Goal: Task Accomplishment & Management: Manage account settings

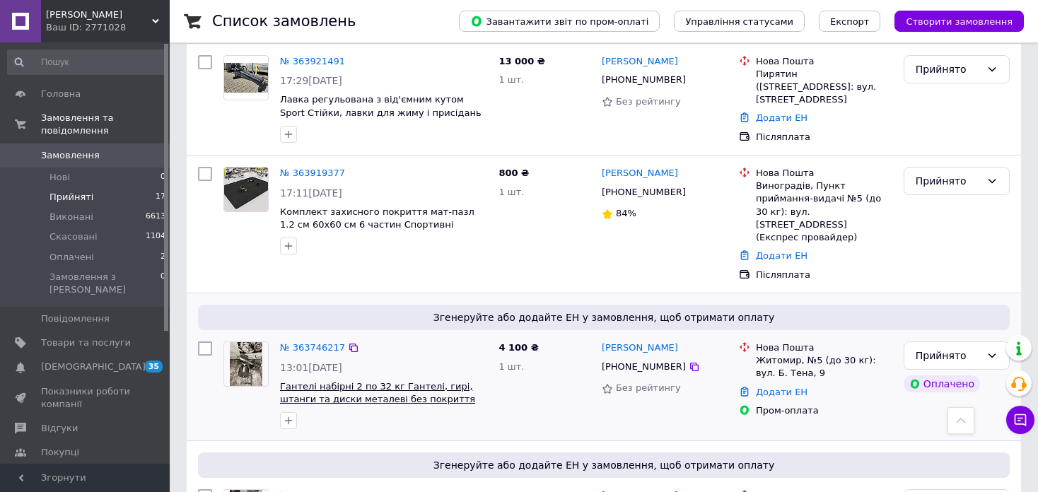
scroll to position [1697, 0]
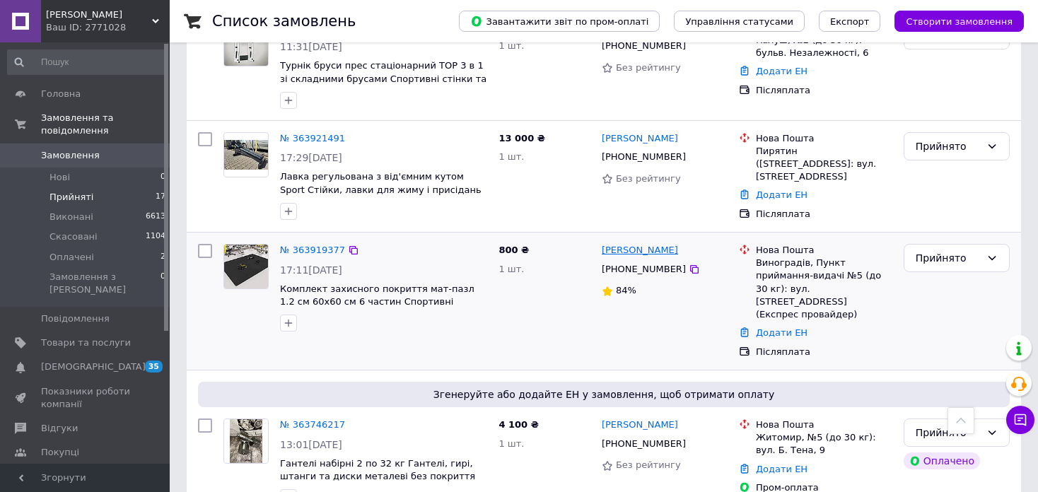
drag, startPoint x: 676, startPoint y: 212, endPoint x: 602, endPoint y: 213, distance: 74.9
click at [602, 242] on div "[PERSON_NAME]" at bounding box center [664, 250] width 129 height 16
copy link "[PERSON_NAME]"
click at [690, 265] on icon at bounding box center [694, 269] width 8 height 8
drag, startPoint x: 800, startPoint y: 227, endPoint x: 754, endPoint y: 228, distance: 46.0
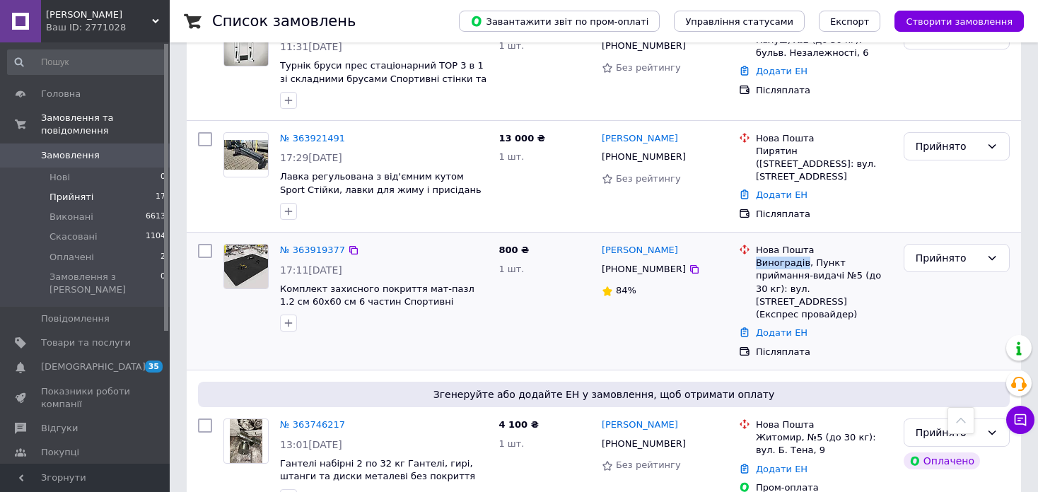
click at [754, 244] on div "Нова Пошта Виноградів, Пункт приймання-видачі №5 (до 30 кг): вул. [STREET_ADDRE…" at bounding box center [824, 282] width 142 height 77
copy div "Виноградів"
click at [934, 250] on div "Прийнято" at bounding box center [947, 258] width 65 height 16
click at [927, 247] on li "Виконано" at bounding box center [956, 251] width 105 height 25
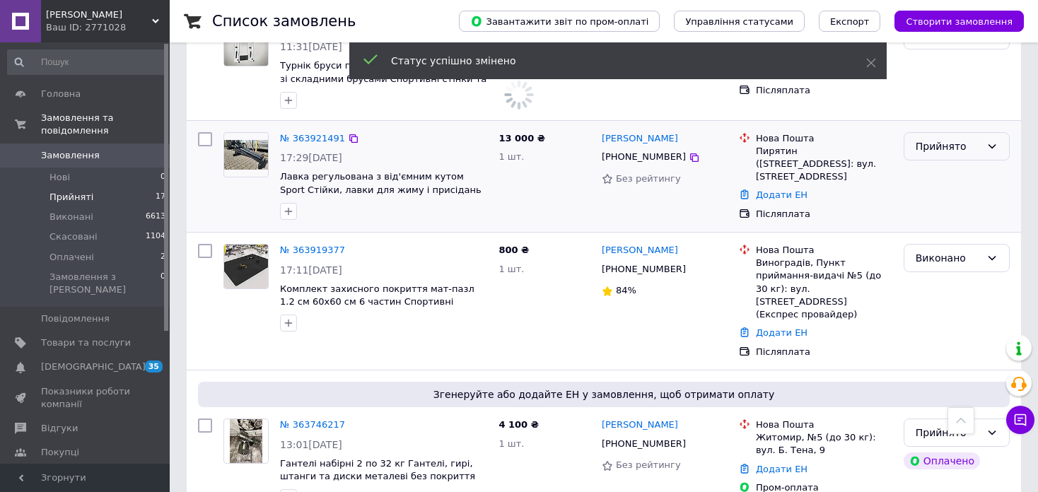
click at [953, 139] on div "Прийнято" at bounding box center [947, 147] width 65 height 16
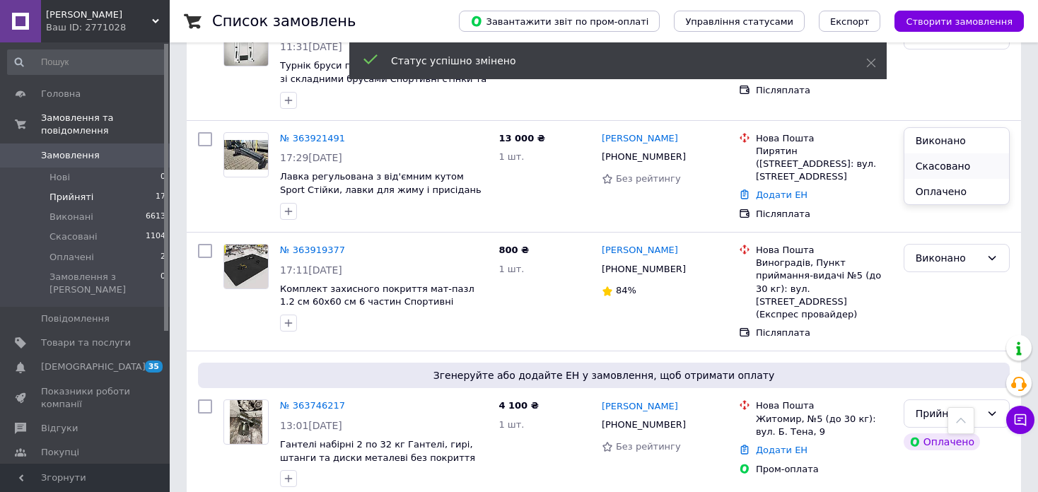
click at [934, 170] on li "Скасовано" at bounding box center [956, 165] width 105 height 25
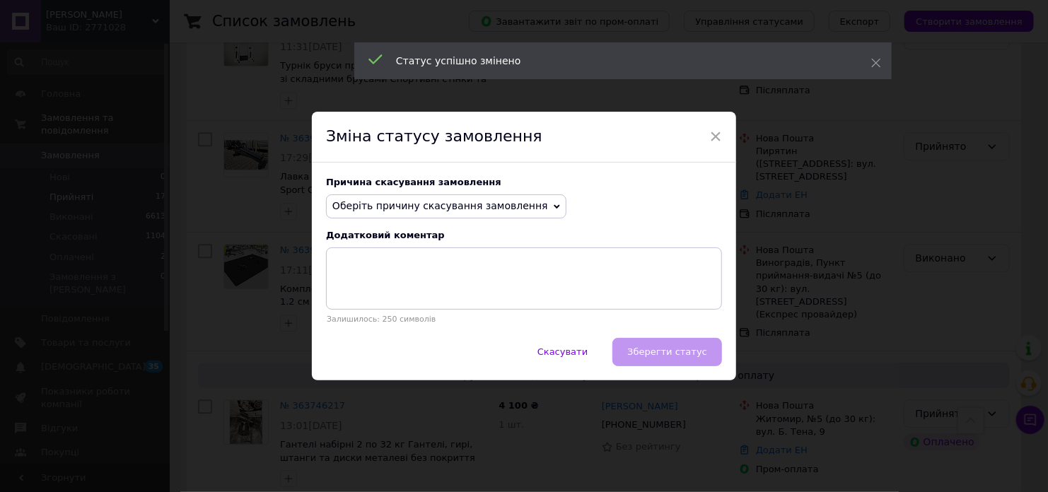
click at [423, 200] on span "Оберіть причину скасування замовлення" at bounding box center [440, 205] width 216 height 11
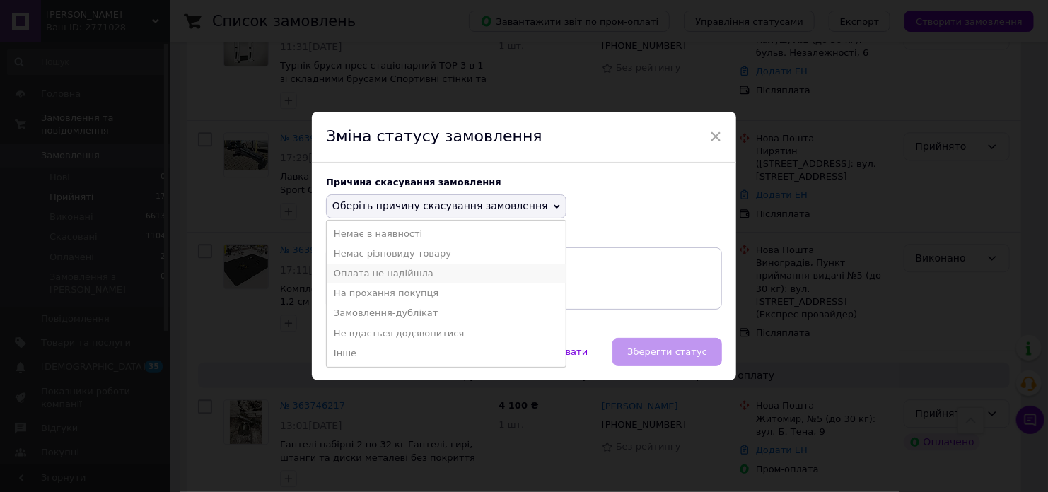
click at [417, 278] on li "Оплата не надійшла" at bounding box center [446, 274] width 239 height 20
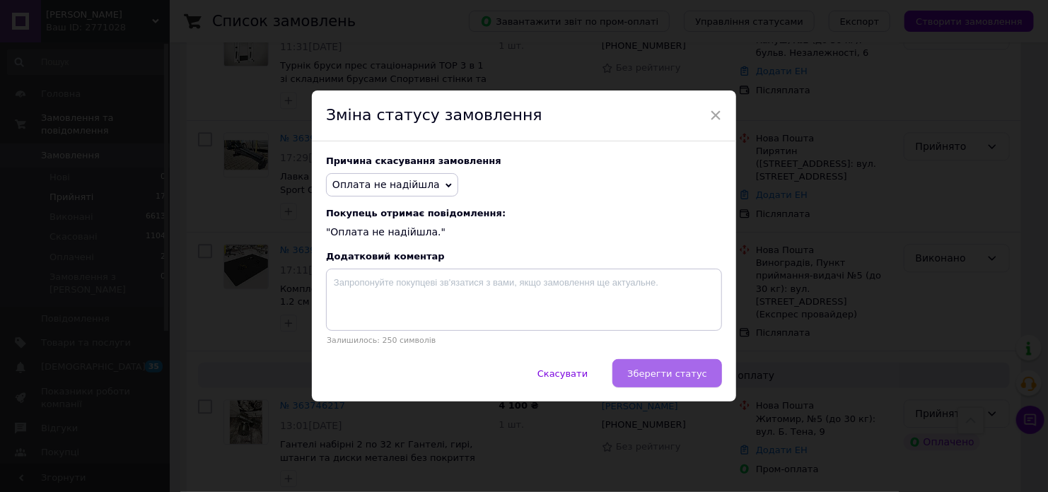
click at [672, 382] on button "Зберегти статус" at bounding box center [667, 373] width 110 height 28
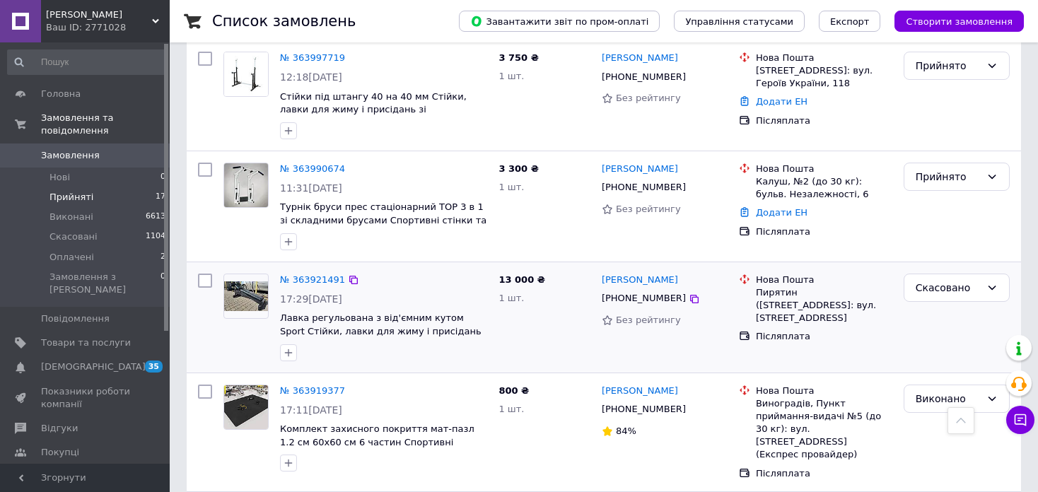
scroll to position [1485, 0]
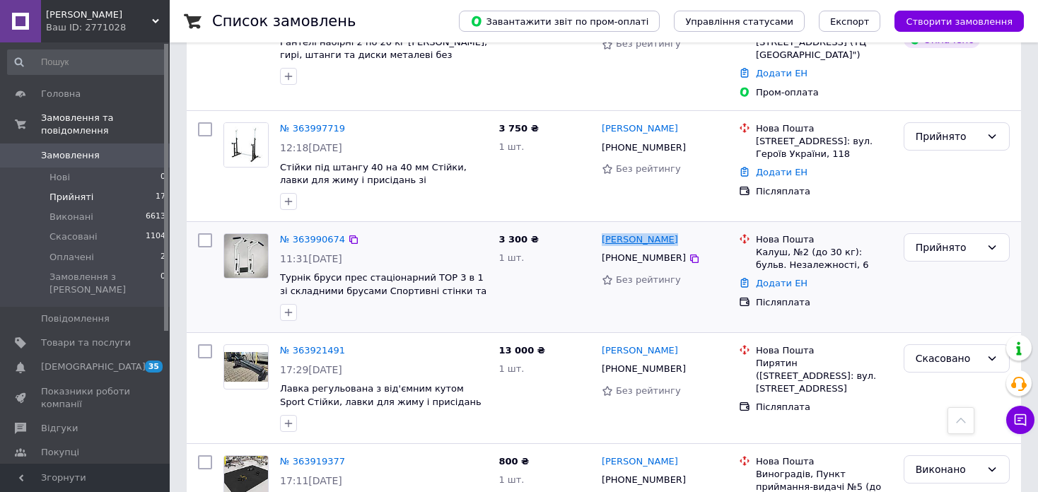
drag, startPoint x: 665, startPoint y: 204, endPoint x: 602, endPoint y: 204, distance: 62.9
click at [602, 232] on div "[PERSON_NAME]" at bounding box center [664, 240] width 129 height 16
copy link "[PERSON_NAME]"
click at [688, 253] on icon at bounding box center [693, 258] width 11 height 11
click at [956, 233] on div "Прийнято" at bounding box center [956, 247] width 106 height 28
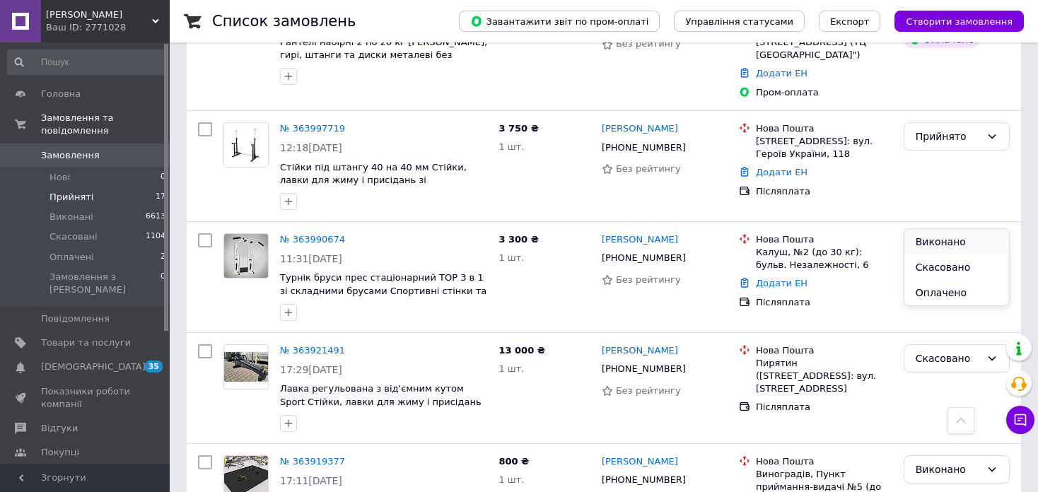
click at [940, 237] on li "Виконано" at bounding box center [956, 241] width 105 height 25
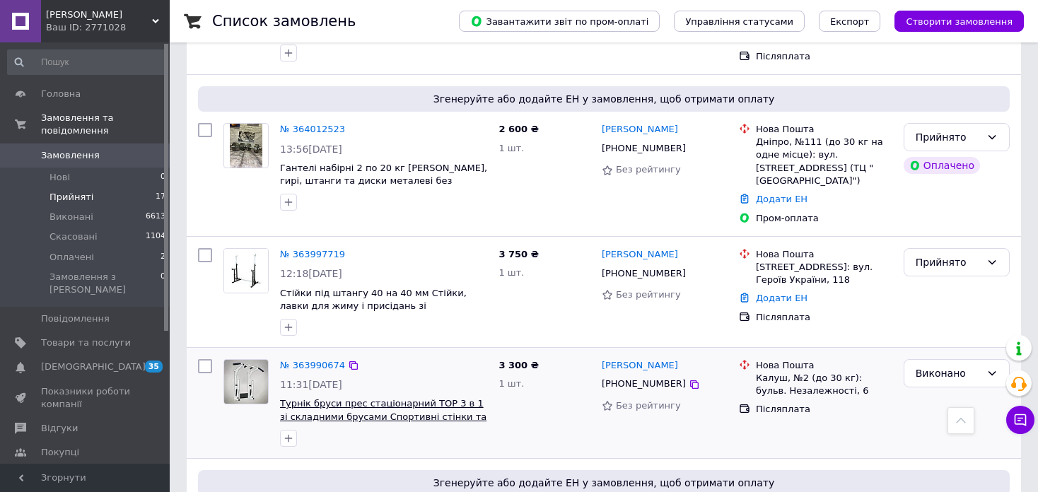
scroll to position [1344, 0]
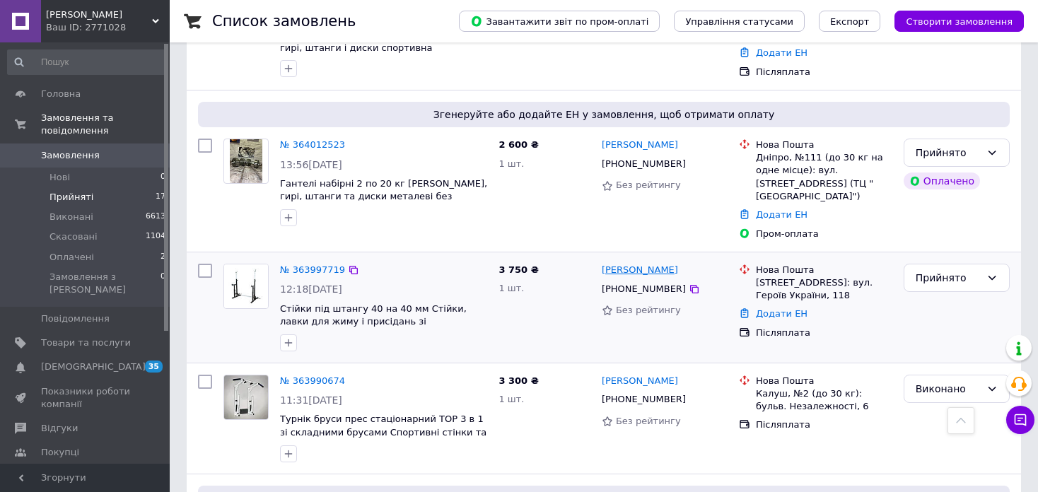
drag, startPoint x: 681, startPoint y: 237, endPoint x: 602, endPoint y: 231, distance: 79.4
click at [602, 262] on div "[PERSON_NAME]" at bounding box center [664, 270] width 129 height 16
copy link "[PERSON_NAME]"
click at [690, 285] on icon at bounding box center [694, 289] width 8 height 8
drag, startPoint x: 754, startPoint y: 249, endPoint x: 789, endPoint y: 259, distance: 36.0
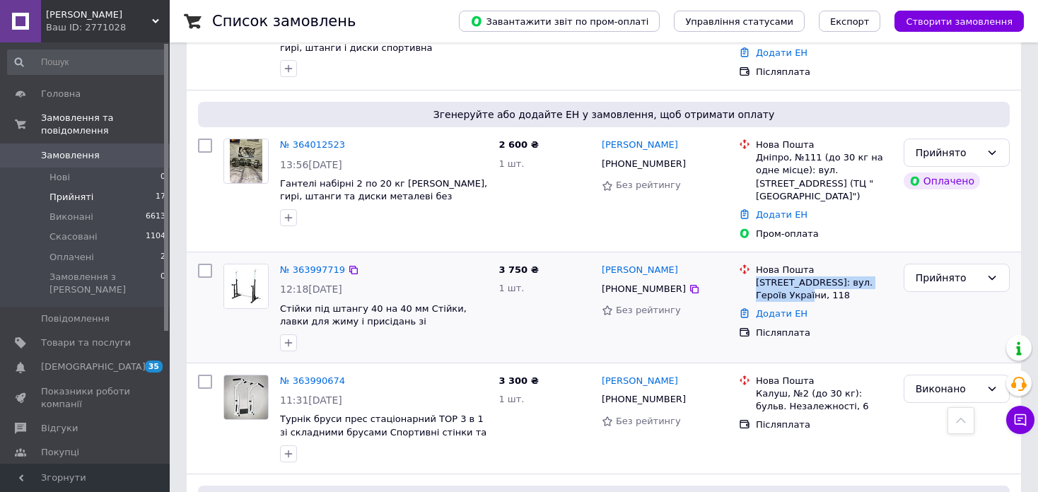
click at [789, 264] on div "Нова Пошта Кілія, №1: вул. Героїв України, 118" at bounding box center [824, 283] width 142 height 39
copy div "[STREET_ADDRESS]: вул. Героїв України, 118"
click at [960, 270] on div "Прийнято" at bounding box center [947, 278] width 65 height 16
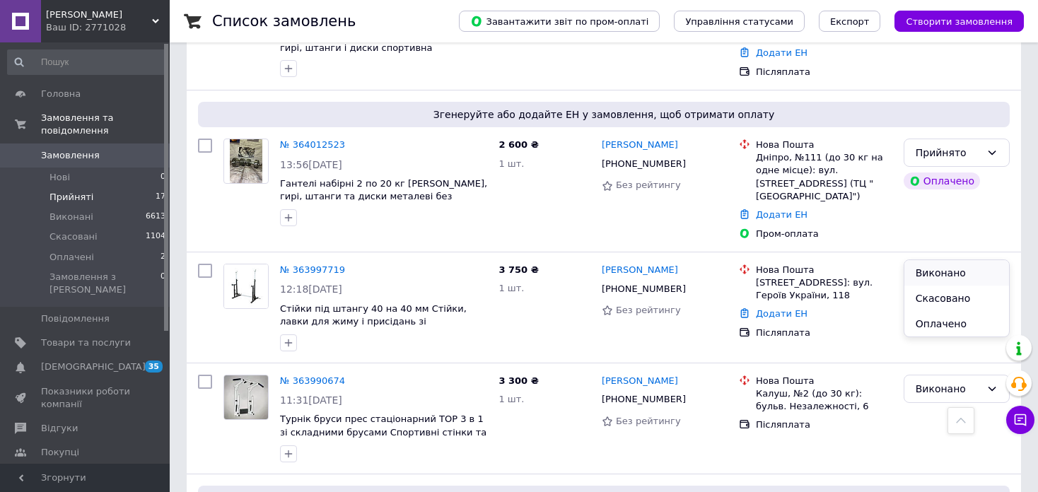
click at [944, 273] on li "Виконано" at bounding box center [956, 272] width 105 height 25
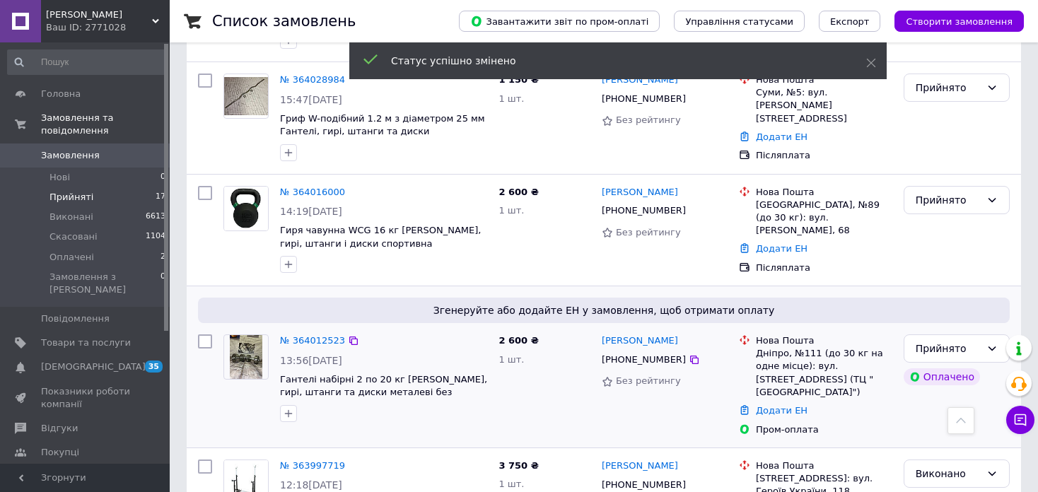
scroll to position [1132, 0]
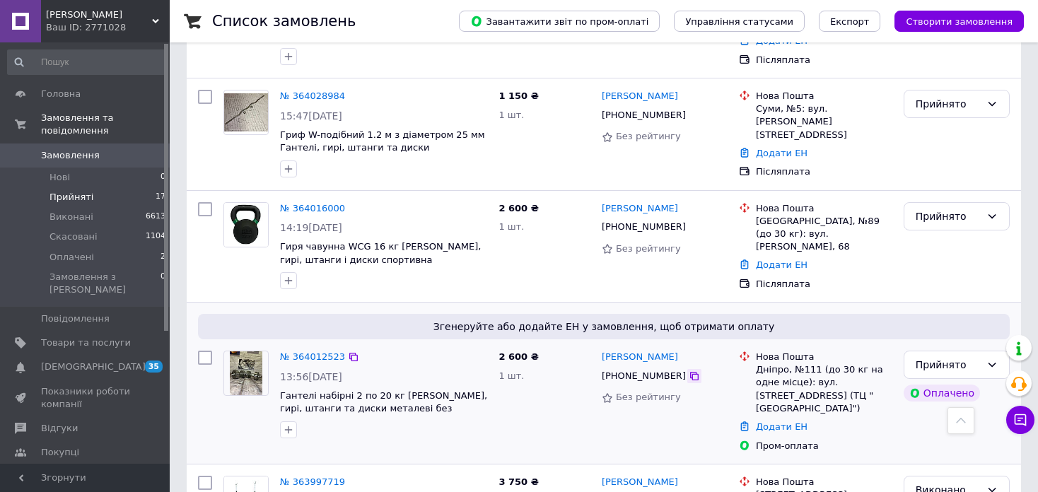
click at [690, 372] on icon at bounding box center [694, 376] width 8 height 8
drag, startPoint x: 667, startPoint y: 328, endPoint x: 604, endPoint y: 326, distance: 62.9
click at [604, 349] on div "[PERSON_NAME]" at bounding box center [664, 357] width 129 height 16
copy link "[PERSON_NAME]"
drag, startPoint x: 785, startPoint y: 334, endPoint x: 758, endPoint y: 333, distance: 26.2
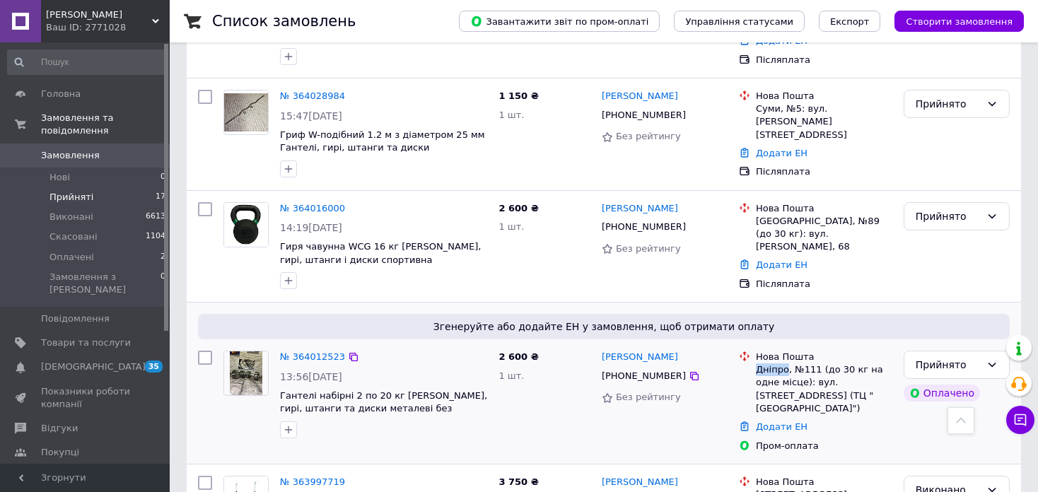
click at [758, 363] on div "Дніпро, №111 (до 30 кг на одне місце): вул. [STREET_ADDRESS] (ТЦ "[GEOGRAPHIC_D…" at bounding box center [824, 389] width 136 height 52
copy div "Дніпро"
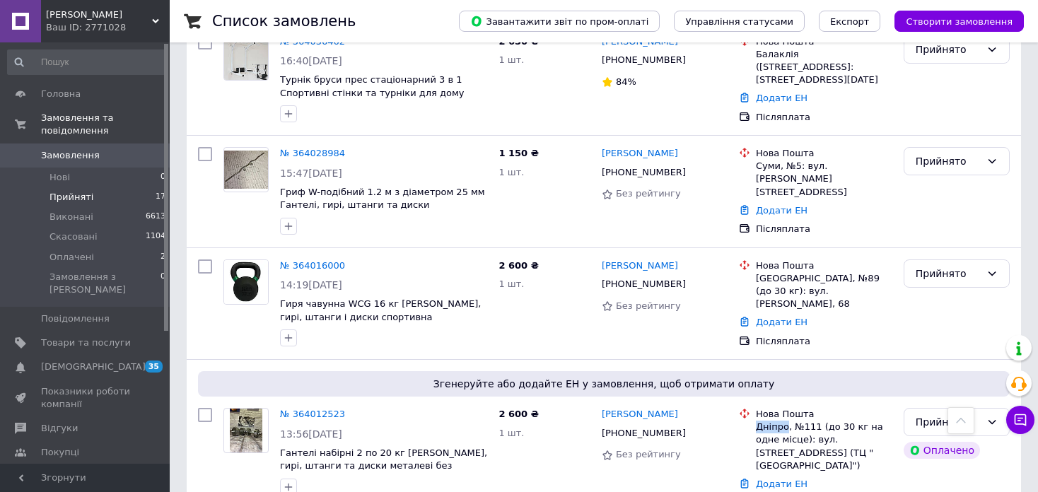
scroll to position [990, 0]
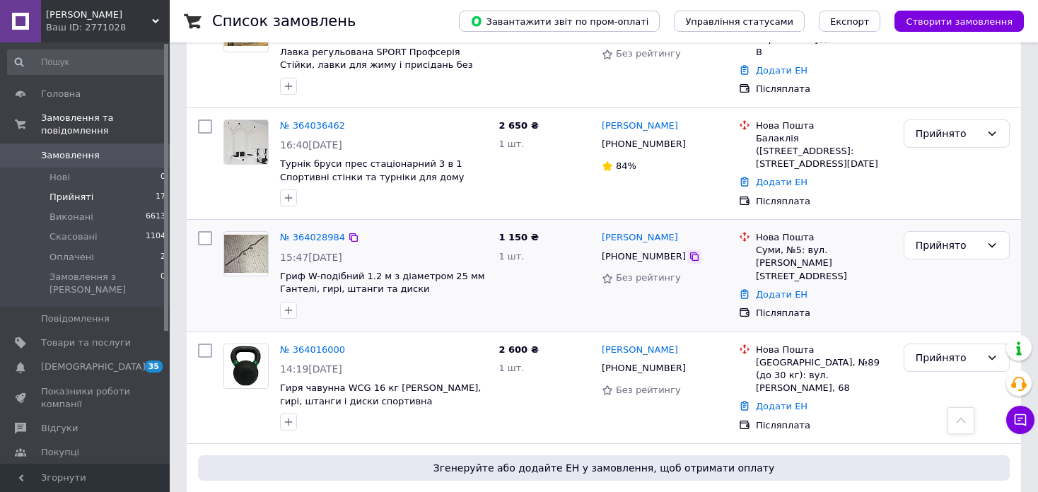
click at [688, 251] on icon at bounding box center [693, 256] width 11 height 11
drag, startPoint x: 683, startPoint y: 206, endPoint x: 597, endPoint y: 201, distance: 85.7
click at [597, 225] on div "[PERSON_NAME] [PHONE_NUMBER] Без рейтингу" at bounding box center [664, 275] width 137 height 100
copy link "[PERSON_NAME]"
drag, startPoint x: 775, startPoint y: 221, endPoint x: 758, endPoint y: 218, distance: 17.1
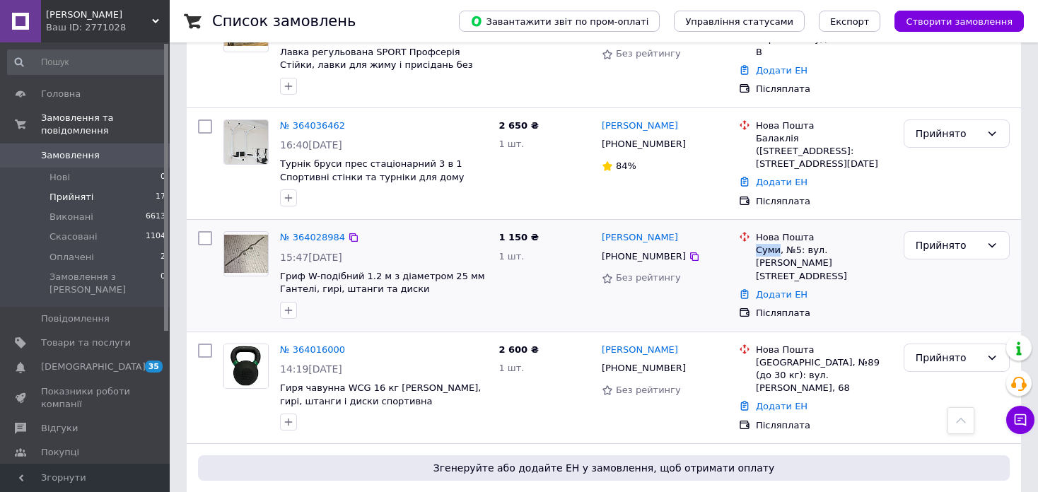
click at [758, 244] on div "Суми, №5: вул. [PERSON_NAME][STREET_ADDRESS]" at bounding box center [824, 263] width 136 height 39
copy div "Суми"
click at [937, 237] on div "Прийнято" at bounding box center [947, 245] width 65 height 16
click at [938, 242] on li "Виконано" at bounding box center [956, 242] width 105 height 25
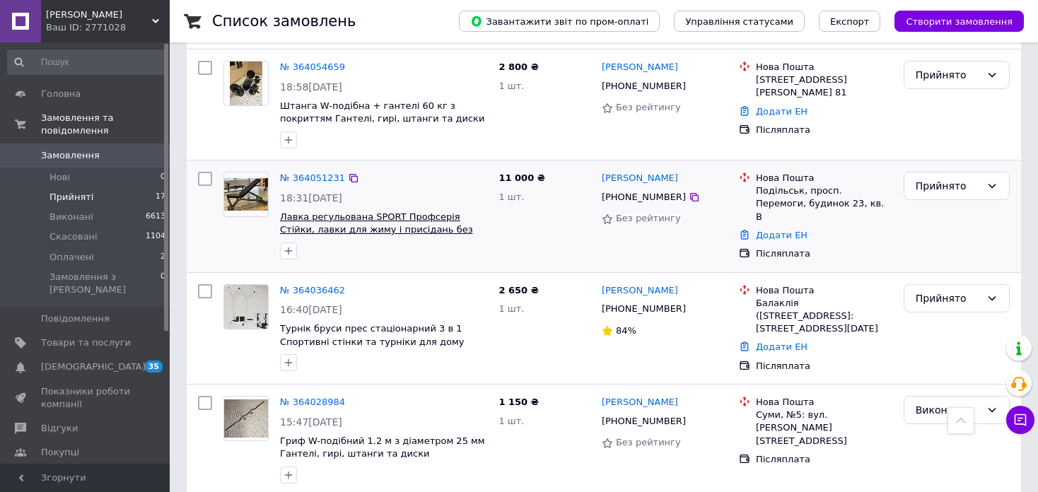
scroll to position [920, 0]
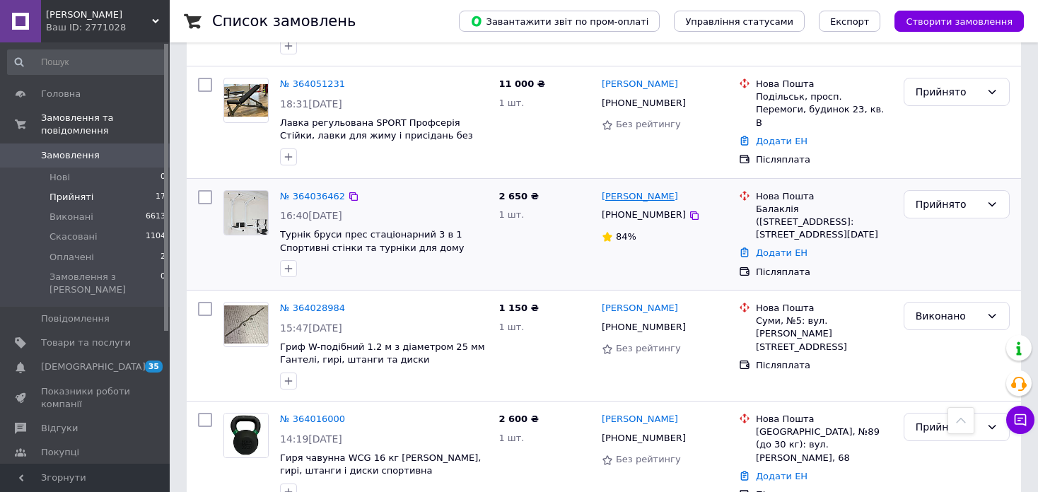
drag, startPoint x: 681, startPoint y: 169, endPoint x: 603, endPoint y: 163, distance: 78.0
click at [603, 189] on div "[PERSON_NAME]" at bounding box center [664, 197] width 129 height 16
copy link "[PERSON_NAME]"
click at [688, 210] on icon at bounding box center [693, 215] width 11 height 11
drag, startPoint x: 754, startPoint y: 177, endPoint x: 848, endPoint y: 195, distance: 95.0
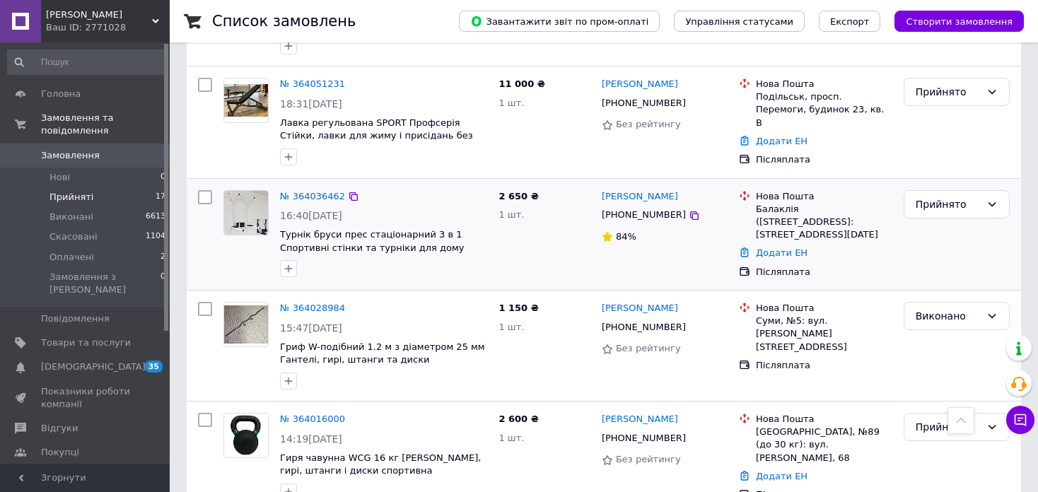
click at [848, 195] on div "Нова Пошта Балаклія ([STREET_ADDRESS]: [STREET_ADDRESS][DATE]" at bounding box center [824, 216] width 142 height 52
click at [935, 197] on div "Прийнято" at bounding box center [947, 205] width 65 height 16
click at [932, 201] on li "Виконано" at bounding box center [956, 203] width 105 height 25
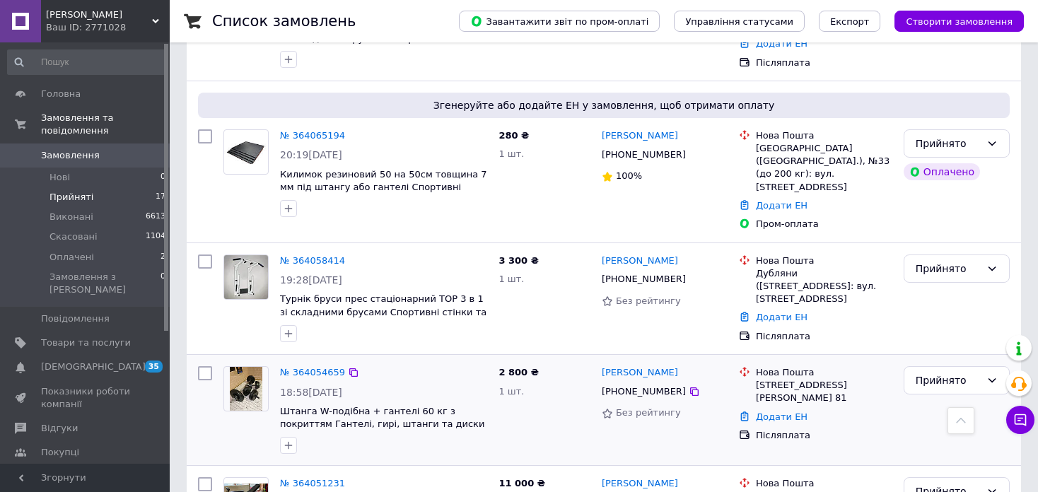
scroll to position [495, 0]
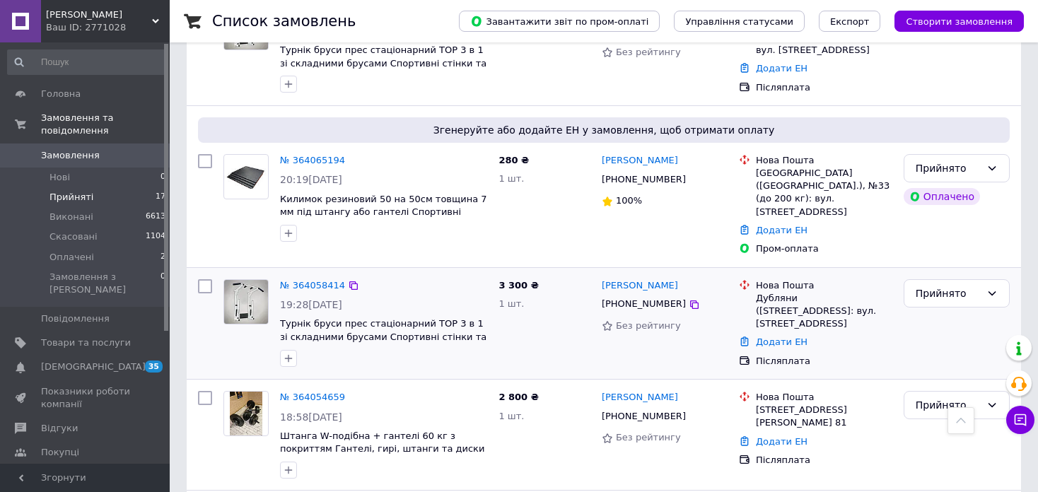
drag, startPoint x: 667, startPoint y: 257, endPoint x: 600, endPoint y: 258, distance: 66.4
click at [600, 278] on div "[PERSON_NAME]" at bounding box center [639, 286] width 79 height 16
click at [688, 299] on icon at bounding box center [693, 304] width 11 height 11
drag, startPoint x: 756, startPoint y: 268, endPoint x: 825, endPoint y: 295, distance: 73.6
click at [825, 295] on div "Дубляни ([STREET_ADDRESS]: вул. [STREET_ADDRESS]" at bounding box center [824, 311] width 136 height 39
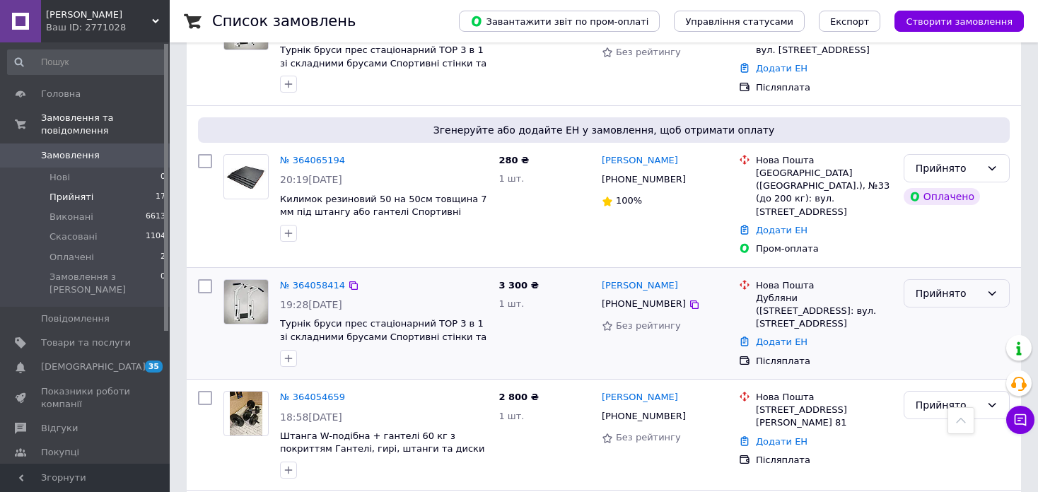
click at [949, 286] on div "Прийнято" at bounding box center [947, 294] width 65 height 16
click at [937, 293] on li "Виконано" at bounding box center [956, 293] width 105 height 25
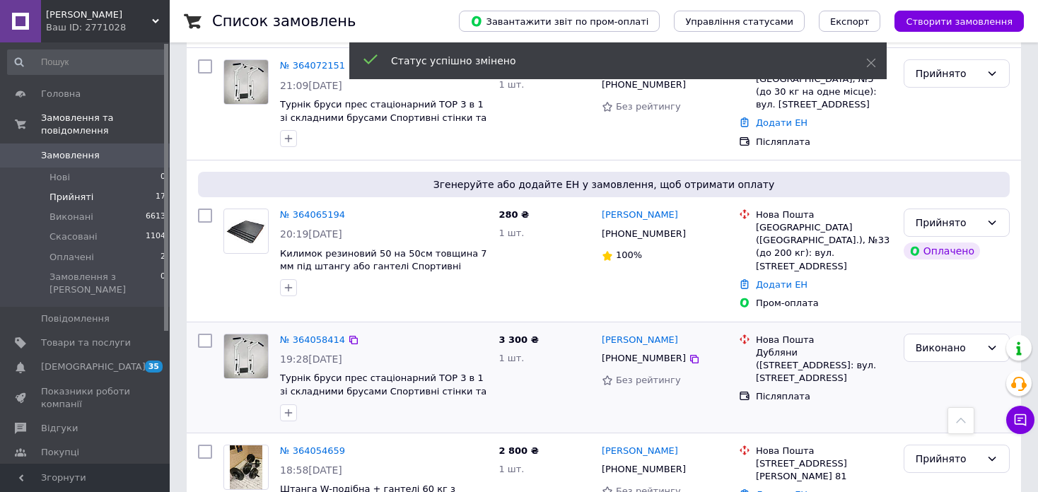
scroll to position [354, 0]
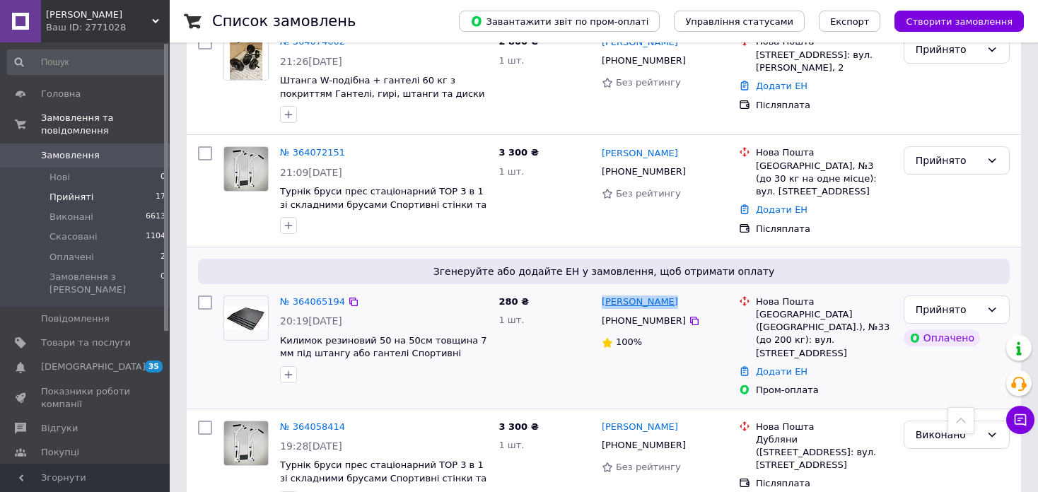
drag, startPoint x: 674, startPoint y: 290, endPoint x: 604, endPoint y: 285, distance: 70.2
click at [604, 294] on div "[PERSON_NAME]" at bounding box center [664, 302] width 129 height 16
click at [688, 315] on icon at bounding box center [693, 320] width 11 height 11
drag, startPoint x: 790, startPoint y: 301, endPoint x: 757, endPoint y: 303, distance: 33.3
click at [757, 308] on div "[GEOGRAPHIC_DATA] ([GEOGRAPHIC_DATA].), №33 (до 200 кг): вул. [STREET_ADDRESS]" at bounding box center [824, 334] width 136 height 52
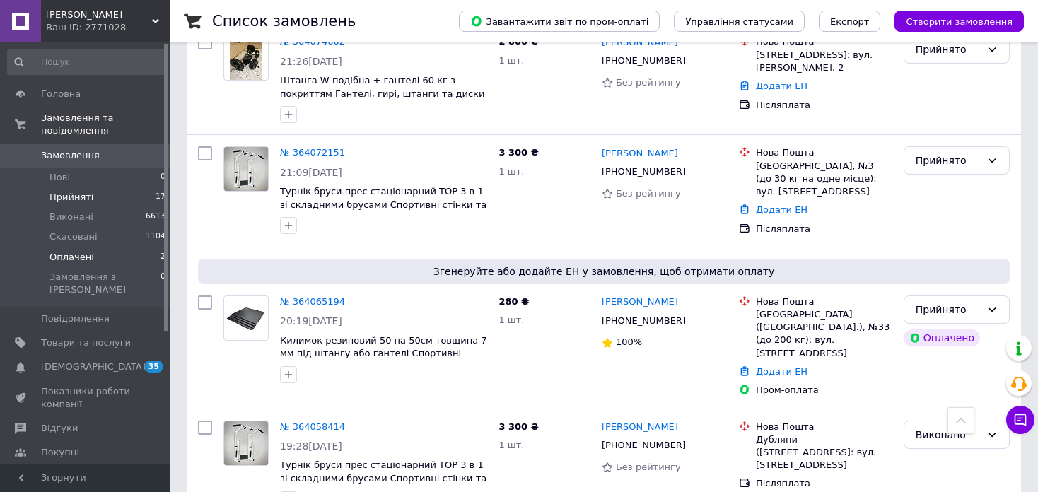
click at [110, 247] on li "Оплачені 2" at bounding box center [87, 257] width 174 height 20
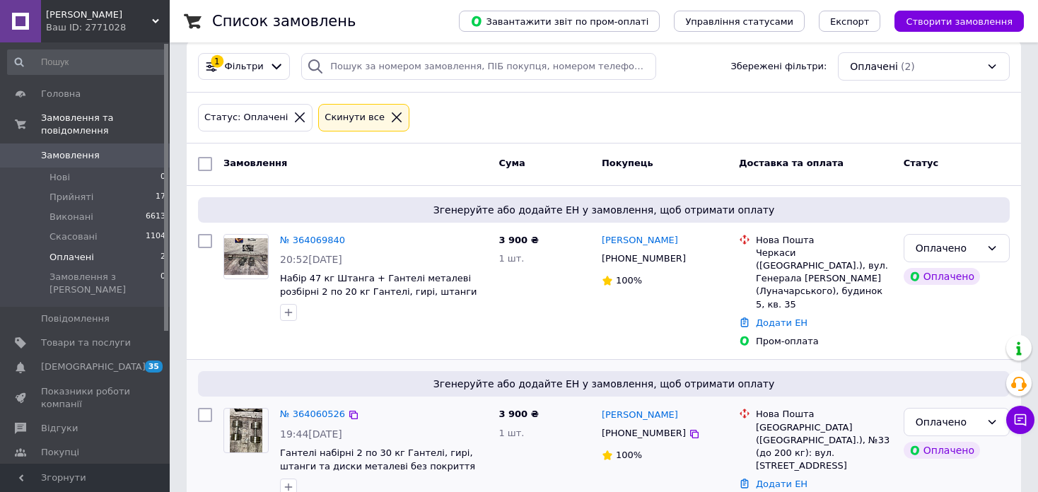
scroll to position [37, 0]
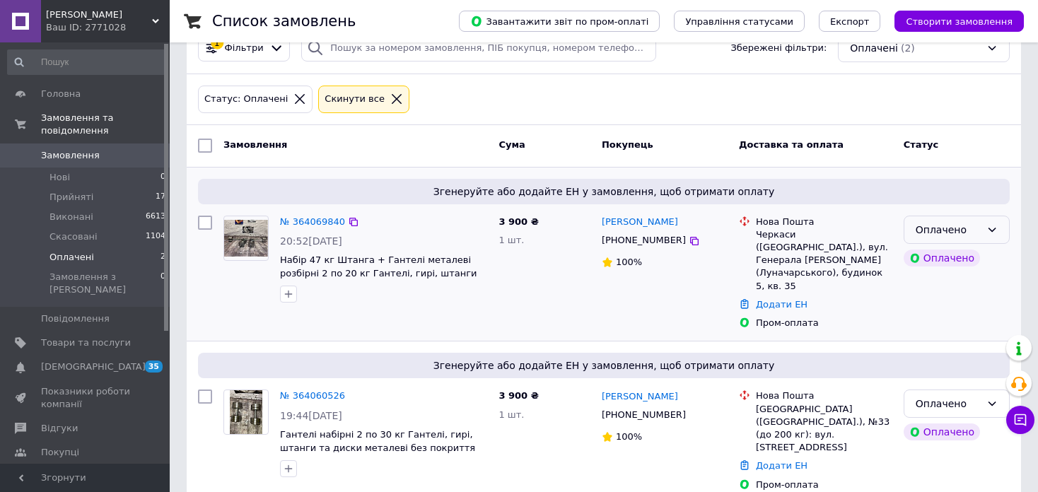
click at [984, 230] on div "Оплачено" at bounding box center [956, 230] width 106 height 28
click at [963, 254] on li "Прийнято" at bounding box center [956, 258] width 105 height 25
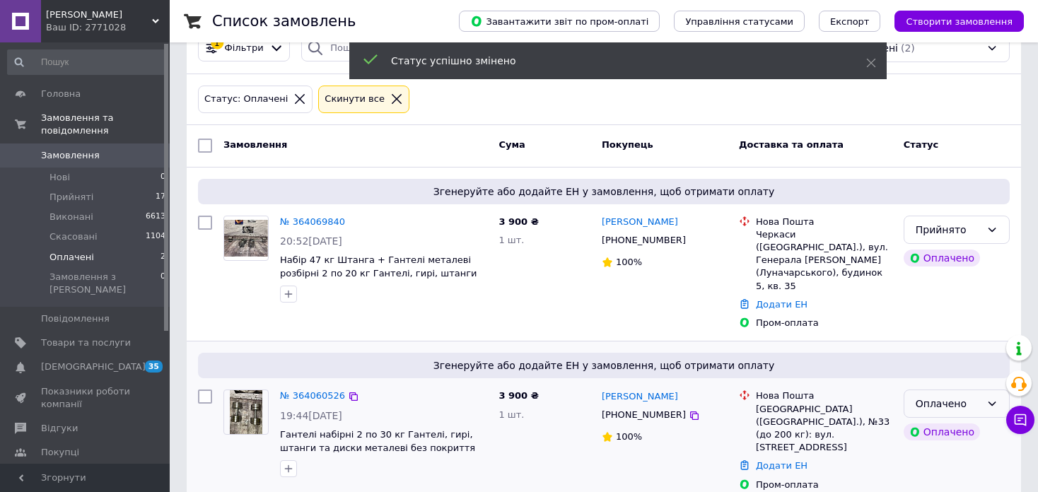
click at [952, 396] on div "Оплачено" at bounding box center [947, 404] width 65 height 16
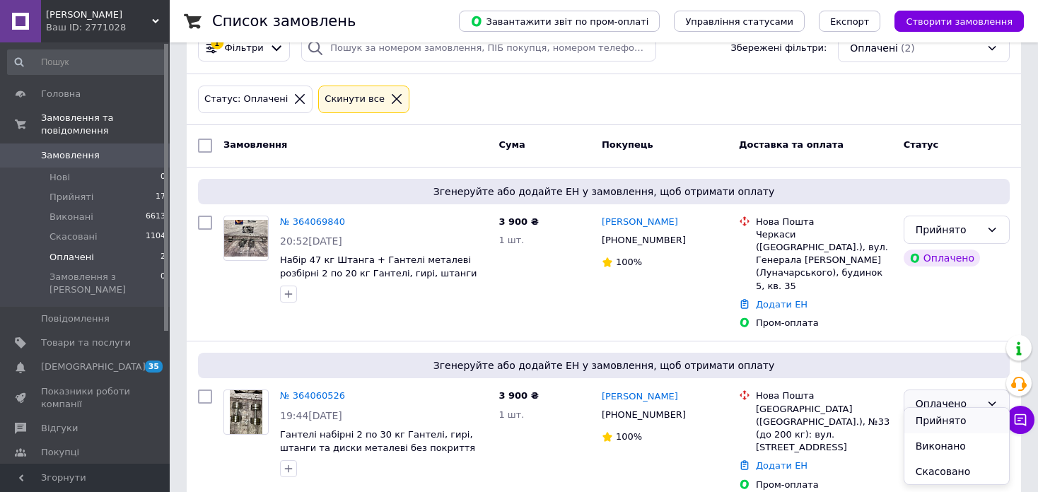
click at [939, 419] on li "Прийнято" at bounding box center [956, 420] width 105 height 25
click at [688, 410] on icon at bounding box center [693, 415] width 11 height 11
drag, startPoint x: 650, startPoint y: 388, endPoint x: 602, endPoint y: 389, distance: 48.1
click at [602, 389] on div "[PERSON_NAME]" at bounding box center [664, 396] width 129 height 16
drag, startPoint x: 790, startPoint y: 397, endPoint x: 756, endPoint y: 399, distance: 33.3
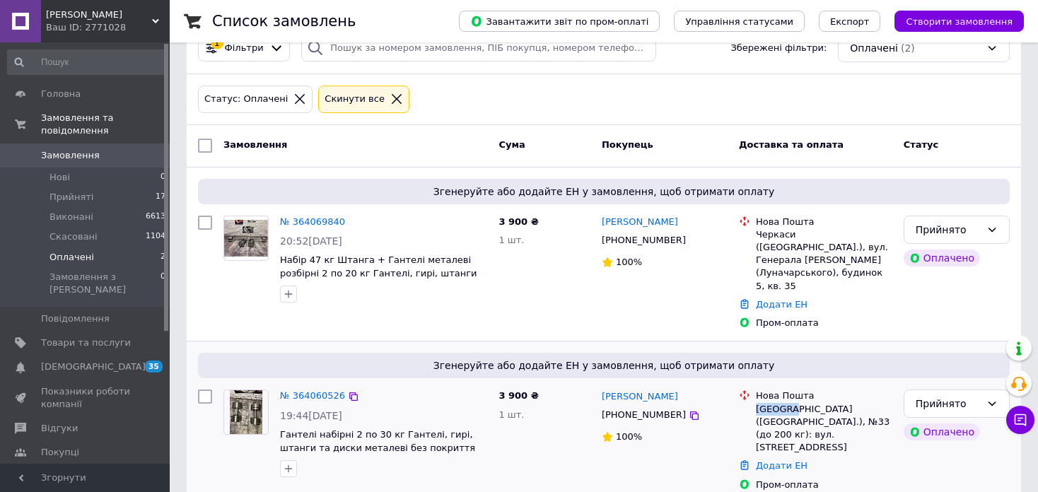
click at [756, 403] on div "[GEOGRAPHIC_DATA] ([GEOGRAPHIC_DATA].), №33 (до 200 кг): вул. [STREET_ADDRESS]" at bounding box center [824, 429] width 136 height 52
click at [131, 21] on div "Ваш ID: 2771028" at bounding box center [108, 27] width 124 height 13
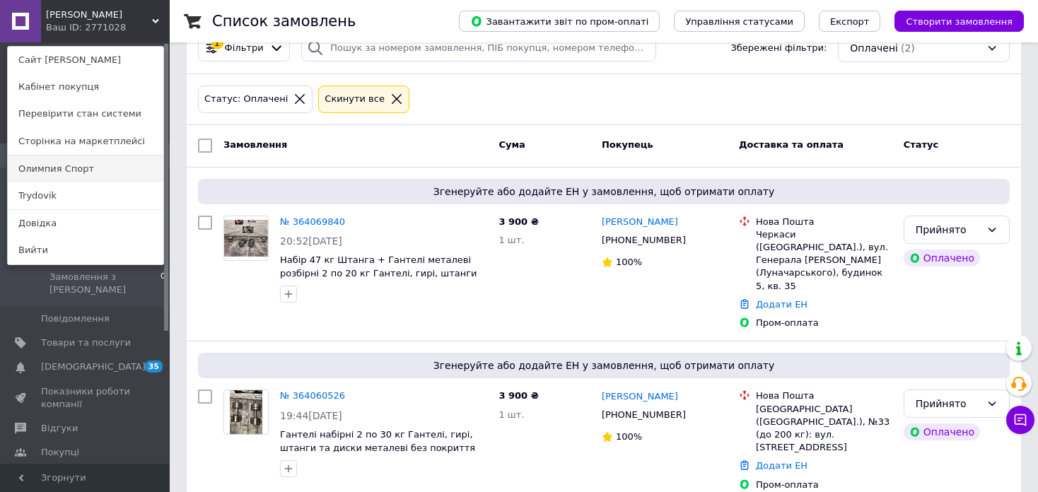
click at [76, 170] on link "Олимпия Спорт" at bounding box center [86, 169] width 156 height 27
